Goal: Task Accomplishment & Management: Use online tool/utility

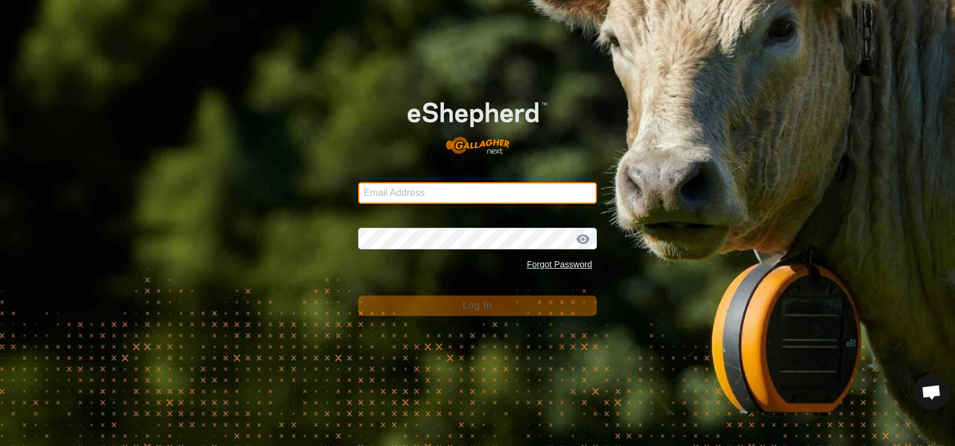
type input "[EMAIL_ADDRESS][DOMAIN_NAME]"
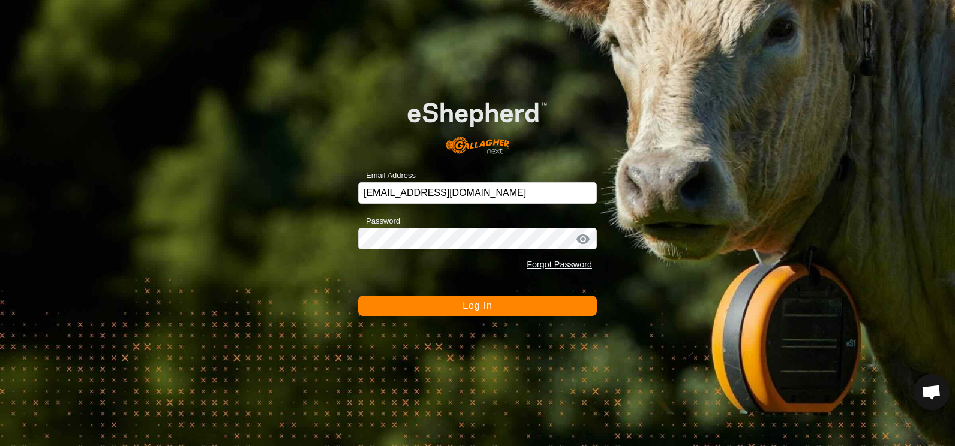
click at [485, 308] on span "Log In" at bounding box center [477, 306] width 29 height 10
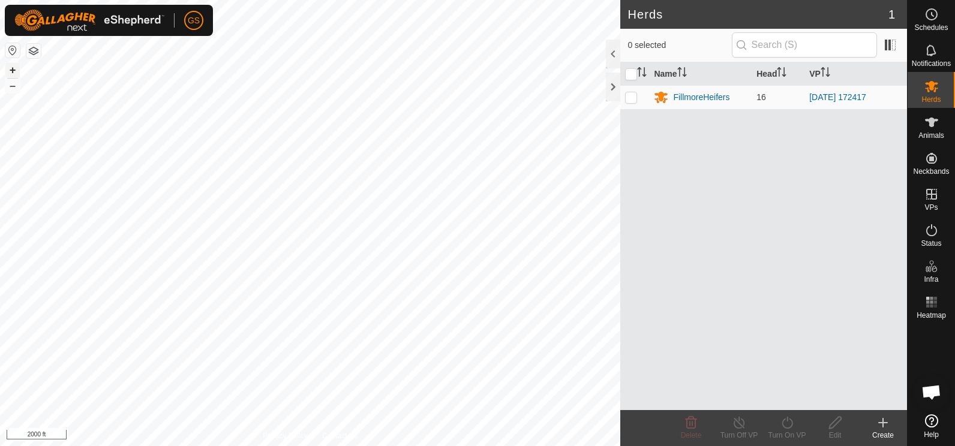
click at [11, 69] on button "+" at bounding box center [12, 70] width 14 height 14
click at [10, 85] on button "–" at bounding box center [12, 86] width 14 height 14
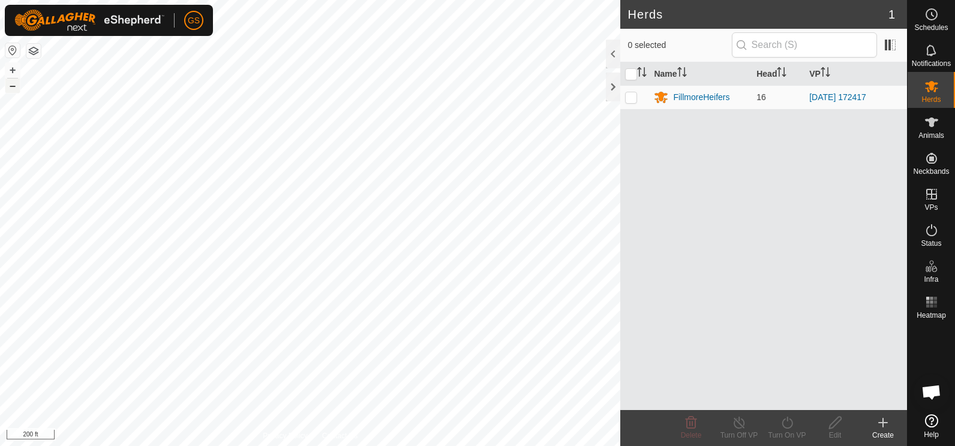
click at [10, 85] on button "–" at bounding box center [12, 86] width 14 height 14
click at [11, 86] on button "–" at bounding box center [12, 86] width 14 height 14
